Goal: Transaction & Acquisition: Purchase product/service

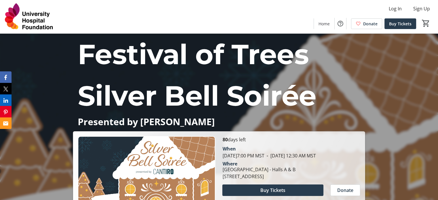
click at [101, 91] on span "Festival of Trees Silver Bell Soirée" at bounding box center [196, 74] width 239 height 75
click at [102, 91] on span "Festival of Trees Silver Bell Soirée" at bounding box center [196, 74] width 239 height 75
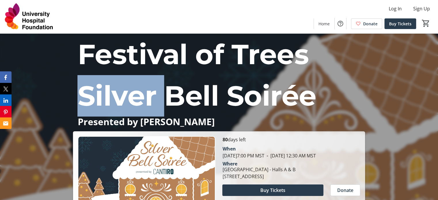
click at [102, 91] on span "Festival of Trees Silver Bell Soirée" at bounding box center [196, 74] width 239 height 75
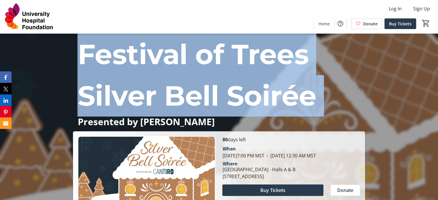
click at [102, 91] on span "Festival of Trees Silver Bell Soirée" at bounding box center [196, 74] width 239 height 75
copy span "Festival of Trees Silver Bell Soirée"
click at [113, 85] on span "Festival of Trees Silver Bell Soirée" at bounding box center [196, 74] width 239 height 75
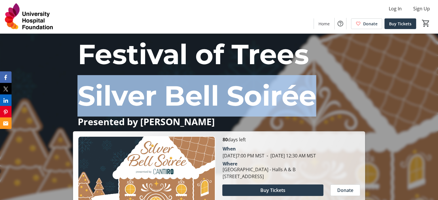
drag, startPoint x: 84, startPoint y: 95, endPoint x: 312, endPoint y: 91, distance: 228.0
click at [312, 91] on span "Festival of Trees Silver Bell Soirée" at bounding box center [196, 74] width 239 height 75
copy span "Silver Bell Soirée"
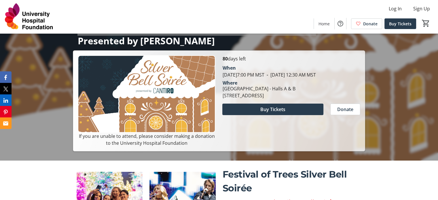
scroll to position [115, 0]
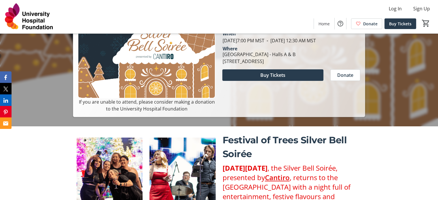
click at [268, 58] on div "[GEOGRAPHIC_DATA] - Halls A & B" at bounding box center [258, 54] width 73 height 7
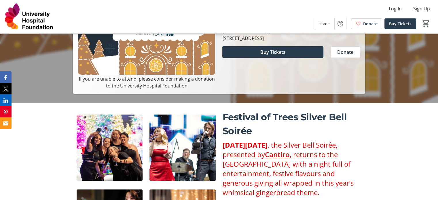
scroll to position [79, 0]
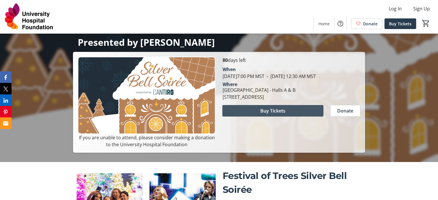
click at [279, 114] on span "Buy Tickets" at bounding box center [272, 110] width 25 height 7
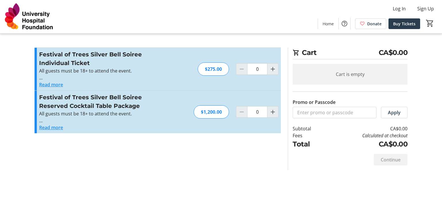
click at [215, 72] on div "$275.00" at bounding box center [213, 68] width 31 height 13
copy div "275.00"
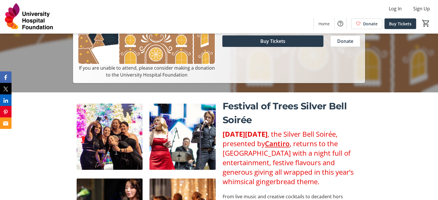
scroll to position [293, 0]
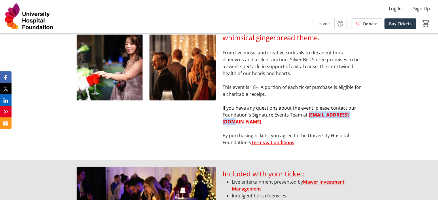
drag, startPoint x: 306, startPoint y: 115, endPoint x: 354, endPoint y: 115, distance: 47.5
click at [354, 115] on p "If you have any questions about the event, please contact our Foundation's Sign…" at bounding box center [291, 114] width 139 height 21
copy u "events@givetouhf.ca"
